Goal: Information Seeking & Learning: Learn about a topic

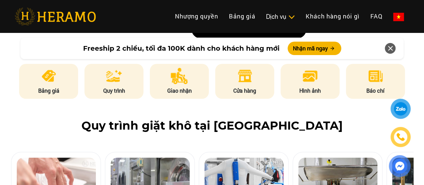
scroll to position [339, 0]
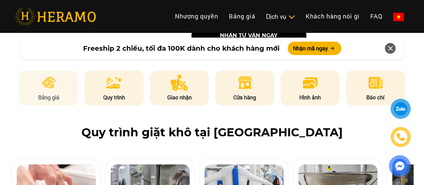
click at [60, 70] on li "Bảng giá" at bounding box center [48, 87] width 59 height 35
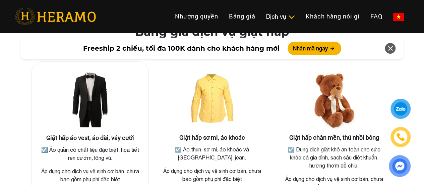
scroll to position [1215, 0]
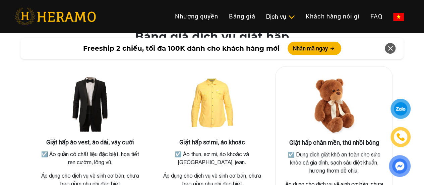
click at [314, 139] on h3 "Giặt hấp chăn mền, thú nhồi bông" at bounding box center [334, 142] width 106 height 7
click at [350, 86] on img at bounding box center [333, 105] width 67 height 67
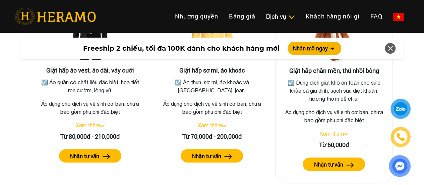
scroll to position [1296, 0]
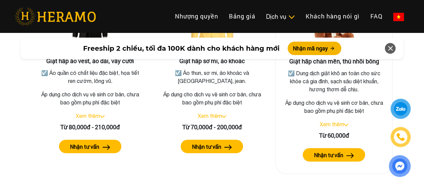
click at [330, 148] on button "Nhận tư vấn" at bounding box center [334, 154] width 62 height 13
click at [337, 121] on link "Xem thêm" at bounding box center [331, 124] width 24 height 6
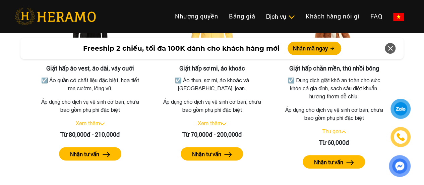
scroll to position [1258, 0]
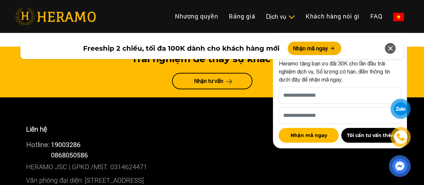
scroll to position [3629, 0]
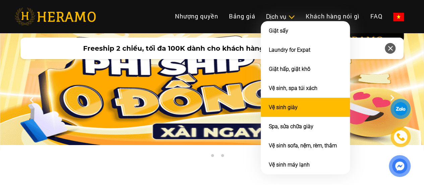
click at [261, 117] on li "Vệ sinh giày" at bounding box center [305, 107] width 89 height 19
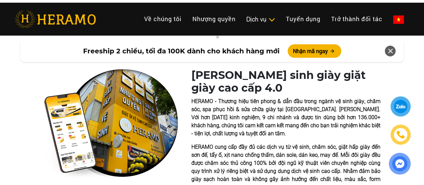
scroll to position [115, 0]
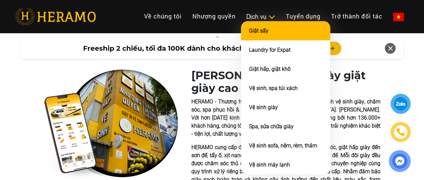
click at [241, 30] on li "Giặt sấy" at bounding box center [285, 30] width 89 height 19
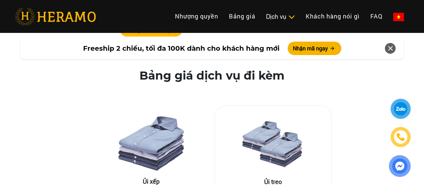
scroll to position [1079, 0]
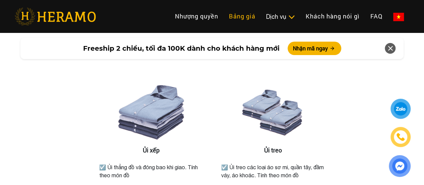
click at [224, 22] on link "Bảng giá" at bounding box center [242, 16] width 37 height 14
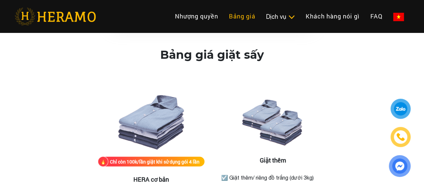
scroll to position [814, 0]
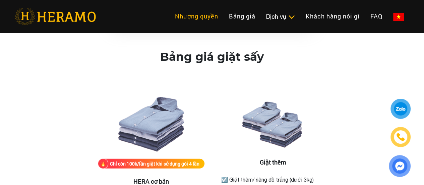
click at [170, 22] on link "Nhượng quyền" at bounding box center [197, 16] width 54 height 14
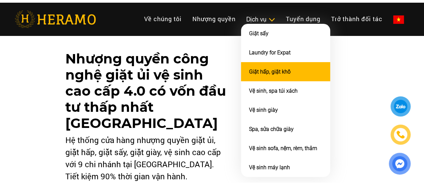
scroll to position [12, 0]
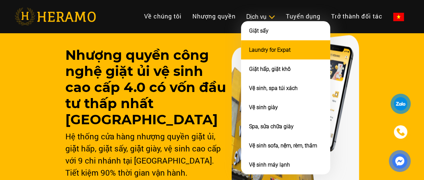
click at [241, 58] on li "Laundry for Expat" at bounding box center [285, 49] width 89 height 19
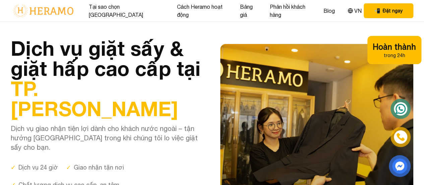
click at [72, 16] on img at bounding box center [43, 11] width 65 height 14
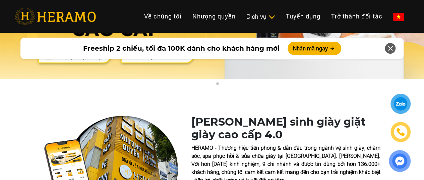
scroll to position [0, 0]
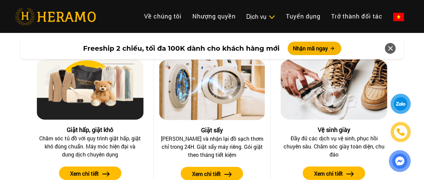
scroll to position [631, 0]
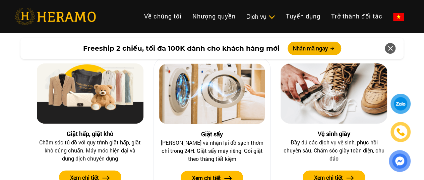
click at [195, 132] on div "Giặt sấy" at bounding box center [212, 133] width 106 height 9
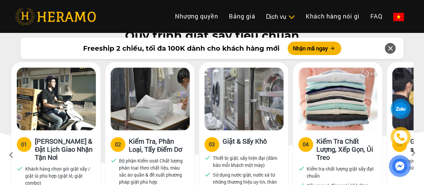
scroll to position [341, 0]
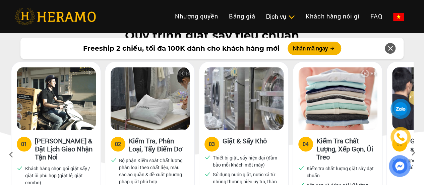
click at [38, 6] on link at bounding box center [55, 16] width 81 height 21
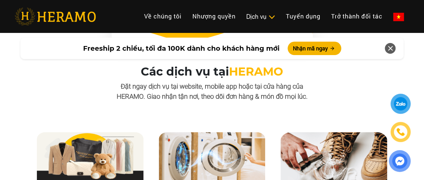
scroll to position [651, 0]
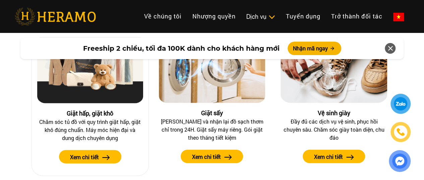
click at [102, 104] on div at bounding box center [90, 76] width 106 height 66
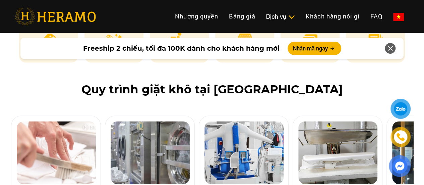
scroll to position [465, 0]
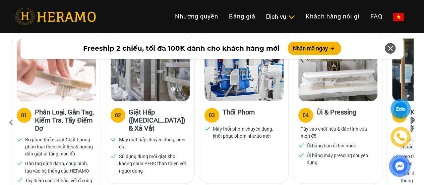
click at [418, 120] on icon at bounding box center [413, 122] width 12 height 4
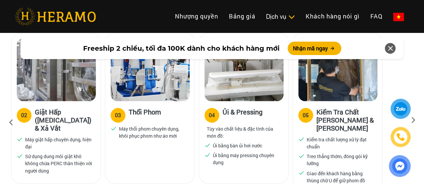
click at [418, 120] on icon at bounding box center [413, 122] width 12 height 4
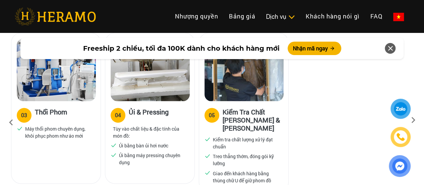
click at [418, 120] on icon at bounding box center [413, 122] width 12 height 4
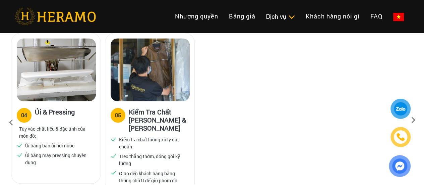
scroll to position [506, 0]
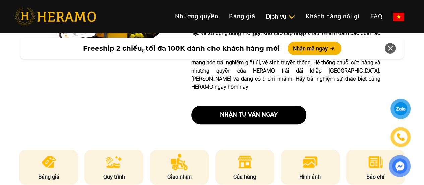
scroll to position [293, 0]
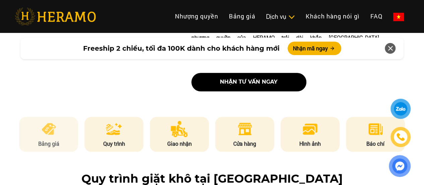
click at [49, 122] on li "Bảng giá" at bounding box center [48, 134] width 59 height 35
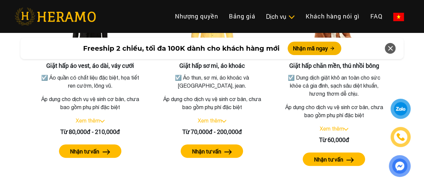
scroll to position [1296, 0]
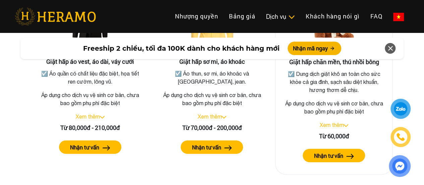
click at [337, 152] on button "Nhận tư vấn" at bounding box center [334, 154] width 62 height 13
click at [337, 122] on link "Xem thêm" at bounding box center [331, 125] width 24 height 6
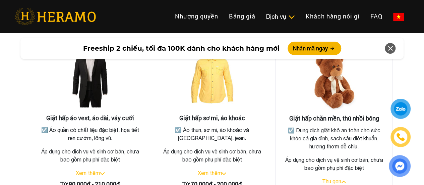
scroll to position [1239, 0]
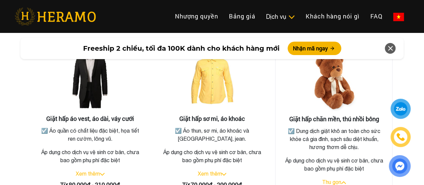
click at [338, 72] on img at bounding box center [333, 81] width 67 height 67
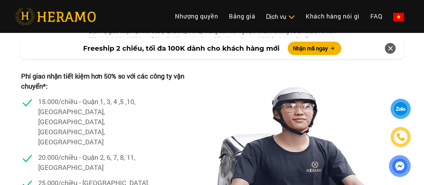
scroll to position [1915, 0]
click at [83, 106] on p "15.000/chiều - Quận 1, 3, 4 ,5 ,10, [GEOGRAPHIC_DATA], [GEOGRAPHIC_DATA], [GEOG…" at bounding box center [95, 121] width 114 height 50
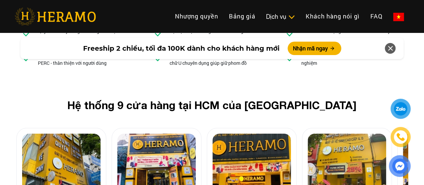
scroll to position [2558, 0]
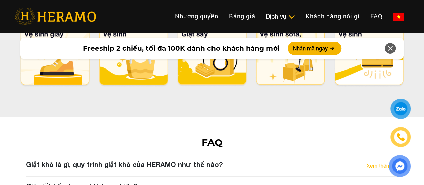
scroll to position [3413, 0]
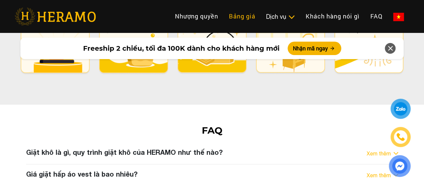
click at [224, 22] on link "Bảng giá" at bounding box center [242, 16] width 37 height 14
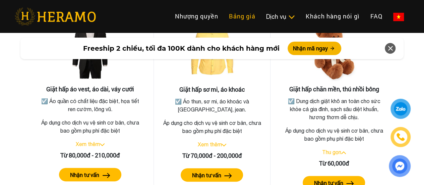
scroll to position [1269, 0]
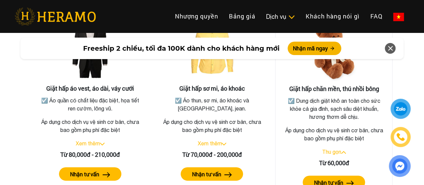
click at [335, 98] on p "☑️ Dung dịch giặt khô an toàn cho sức khỏe cả gia đình, sạch sâu diệt khuẩn, hư…" at bounding box center [333, 109] width 103 height 24
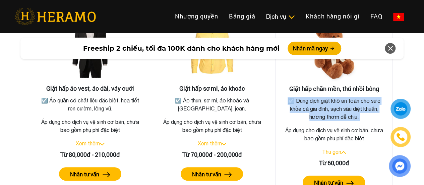
click at [335, 98] on p "☑️ Dung dịch giặt khô an toàn cho sức khỏe cả gia đình, sạch sâu diệt khuẩn, hư…" at bounding box center [333, 109] width 103 height 24
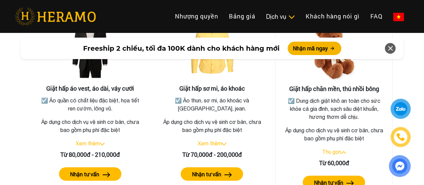
click at [309, 126] on p "Áp dụng cho dịch vụ vệ sinh cơ bản, chưa bao gồm phụ phí đặc biệt" at bounding box center [334, 134] width 106 height 16
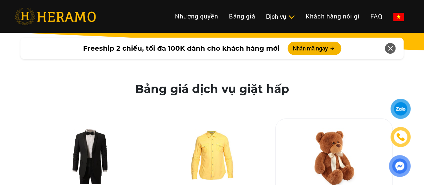
scroll to position [1163, 0]
